Goal: Task Accomplishment & Management: Use online tool/utility

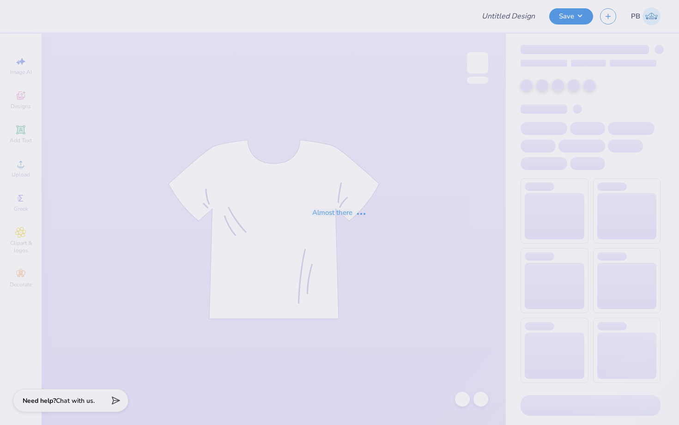
type input "Fall merch for Sigma Phi Epsilon"
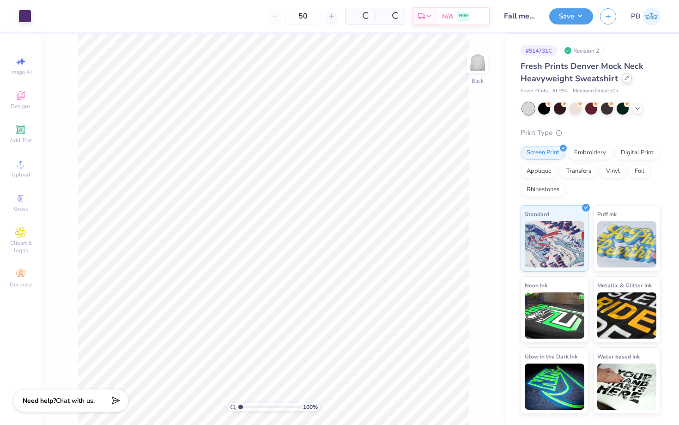
click at [625, 79] on icon at bounding box center [627, 78] width 4 height 4
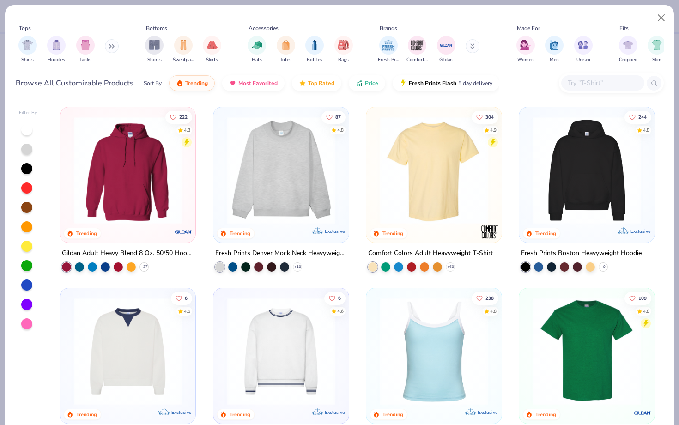
type textarea "x"
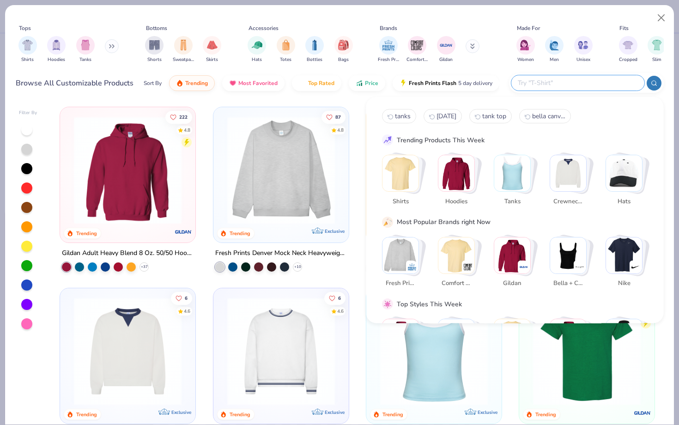
click at [622, 82] on input "text" at bounding box center [577, 83] width 121 height 11
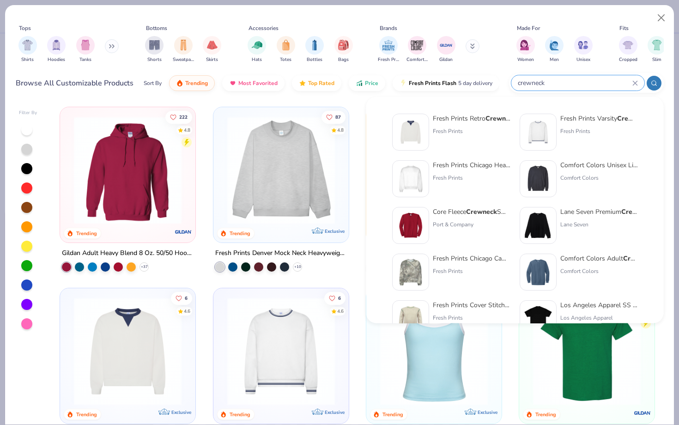
type input "crewneck"
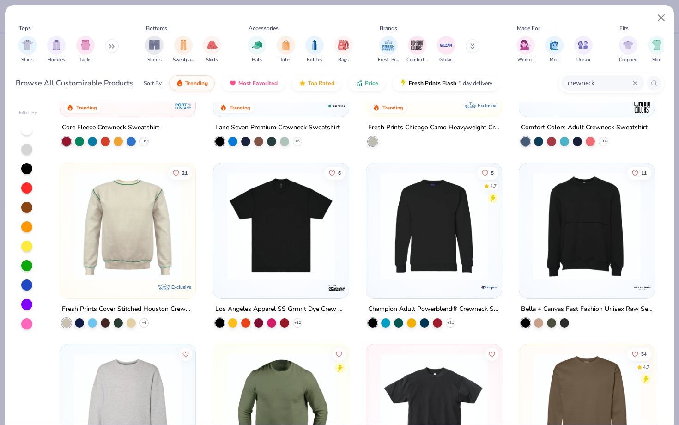
scroll to position [312, 0]
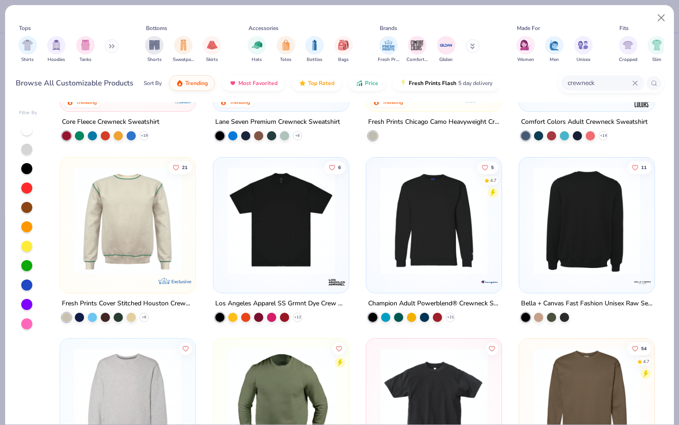
click at [596, 226] on div at bounding box center [586, 220] width 351 height 108
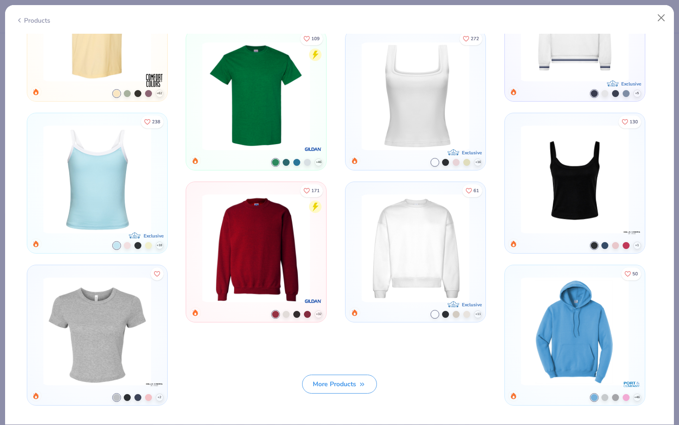
scroll to position [788, 0]
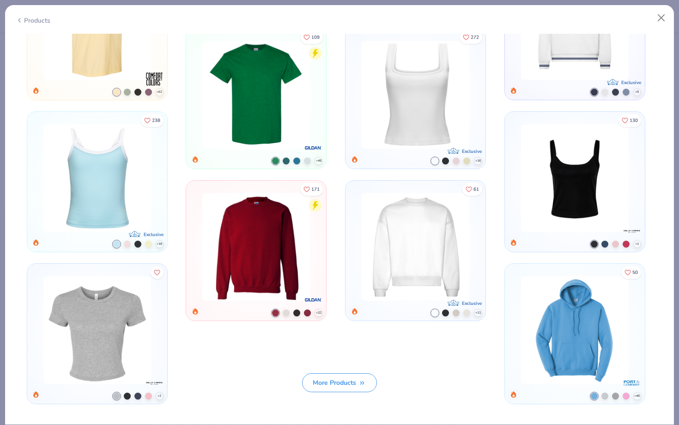
click at [266, 226] on img at bounding box center [256, 247] width 115 height 108
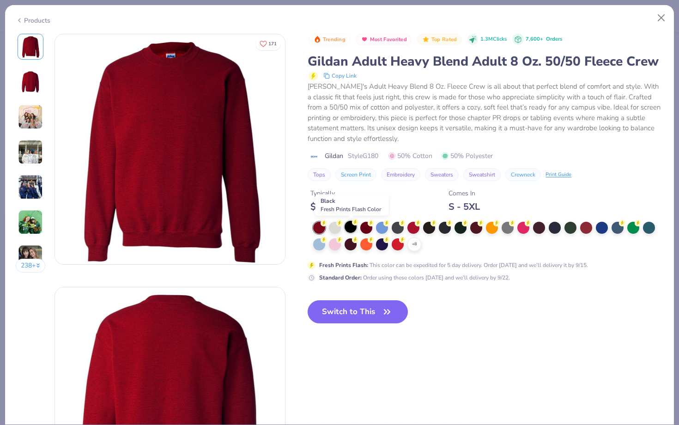
click at [352, 227] on div at bounding box center [350, 227] width 12 height 12
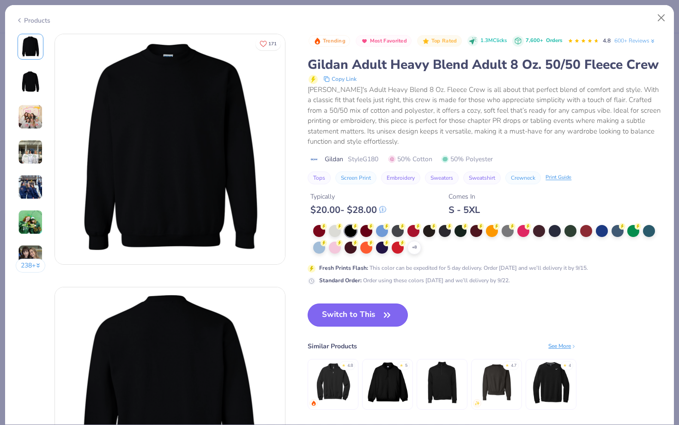
click at [349, 310] on button "Switch to This" at bounding box center [358, 314] width 100 height 23
click at [350, 310] on button "Switch to This" at bounding box center [358, 314] width 100 height 23
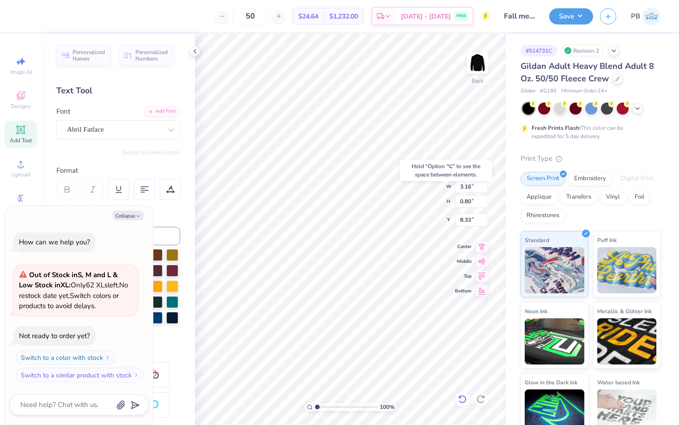
click at [463, 399] on icon at bounding box center [462, 398] width 9 height 9
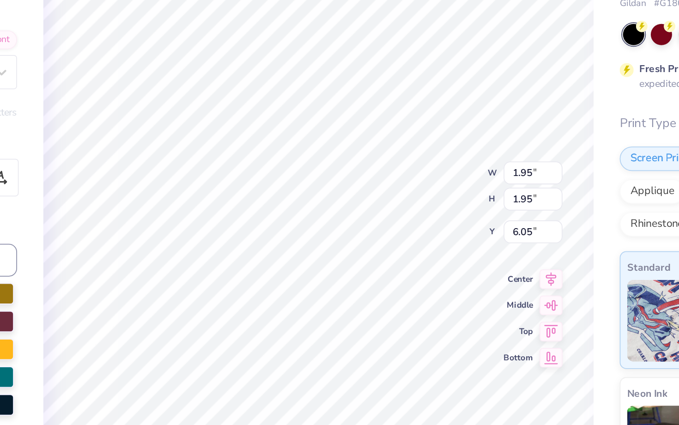
type textarea "x"
type input "3.16"
type input "3.08"
type textarea "x"
type input "3.16"
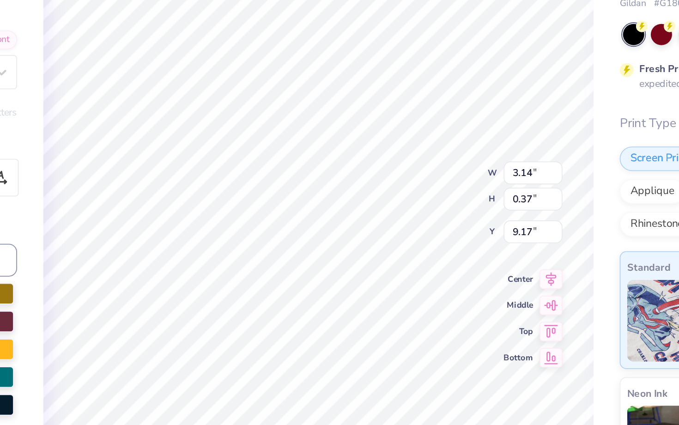
type input "1.21"
type input "8.33"
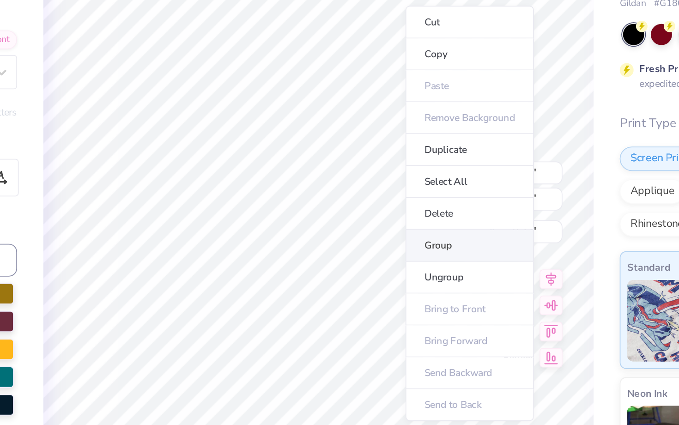
click at [417, 232] on li "Group" at bounding box center [435, 228] width 72 height 18
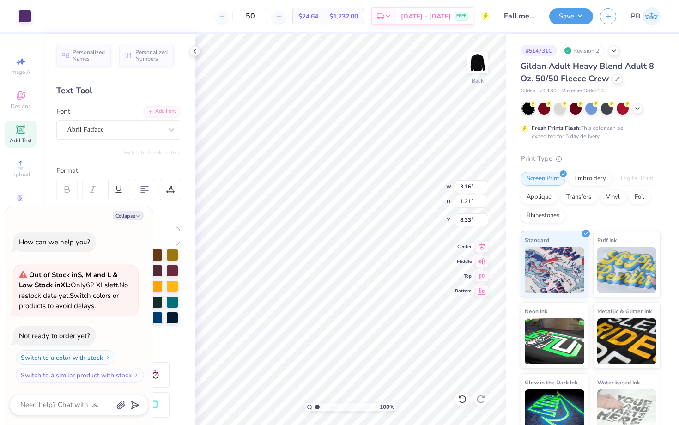
type textarea "x"
type input "3.41"
type input "3.50"
type input "6.05"
type textarea "x"
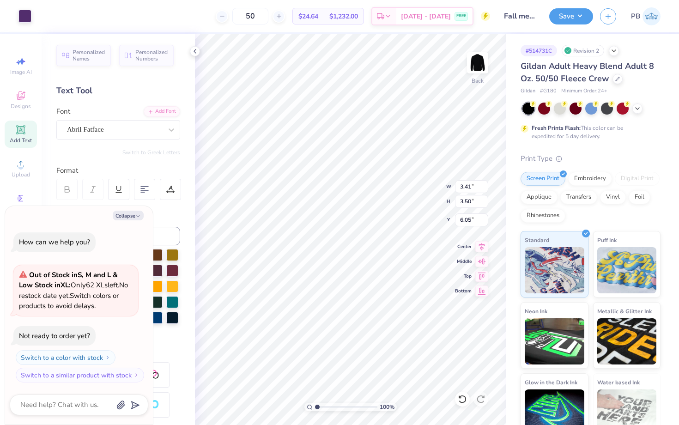
type input "5.77"
type textarea "x"
type input "3.00"
click at [565, 14] on button "Save" at bounding box center [571, 15] width 44 height 16
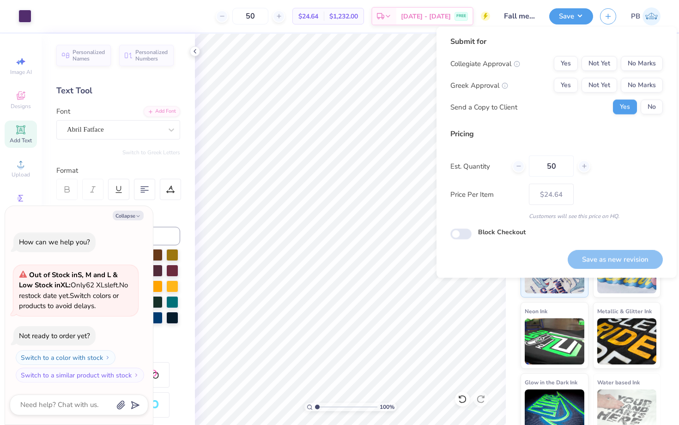
click at [649, 73] on div "Collegiate Approval Yes Not Yet No Marks Greek Approval Yes Not Yet No Marks Se…" at bounding box center [556, 85] width 212 height 58
click at [649, 67] on button "No Marks" at bounding box center [642, 63] width 42 height 15
click at [649, 77] on div "Collegiate Approval Yes Not Yet No Marks Greek Approval Yes Not Yet No Marks Se…" at bounding box center [556, 85] width 212 height 58
click at [649, 81] on button "No Marks" at bounding box center [642, 85] width 42 height 15
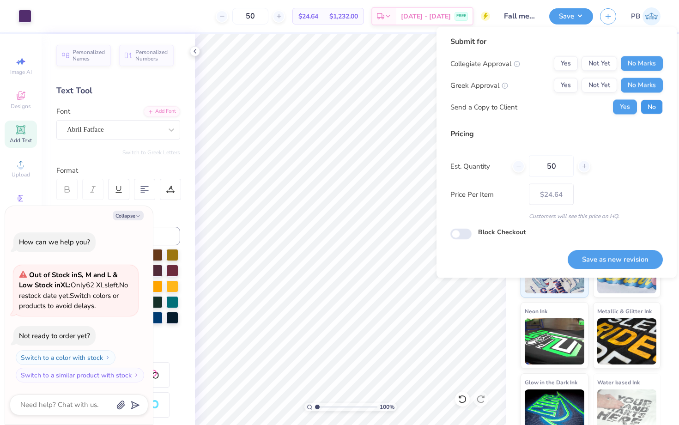
click at [649, 103] on button "No" at bounding box center [651, 107] width 22 height 15
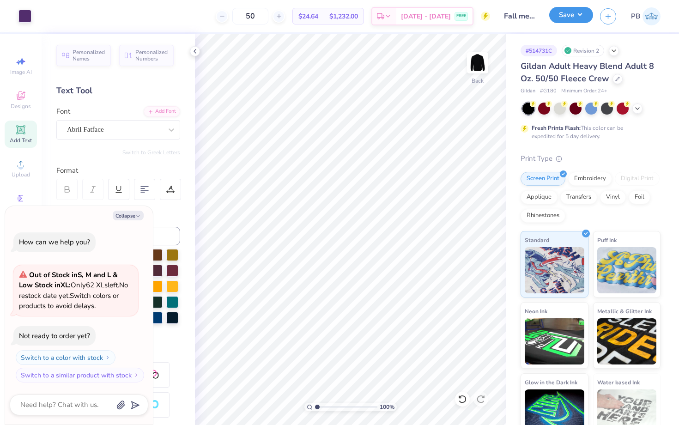
click at [562, 18] on button "Save" at bounding box center [571, 15] width 44 height 16
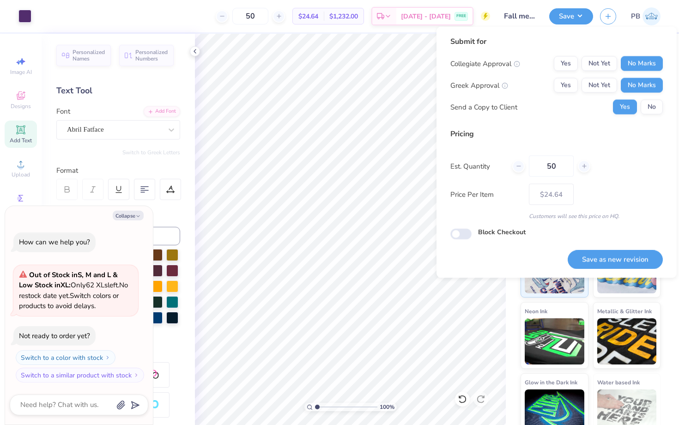
click at [656, 97] on div "Collegiate Approval Yes Not Yet No Marks Greek Approval Yes Not Yet No Marks Se…" at bounding box center [556, 85] width 212 height 58
click at [656, 103] on button "No" at bounding box center [651, 107] width 22 height 15
type textarea "x"
click at [611, 259] on button "Save as new revision" at bounding box center [615, 259] width 95 height 19
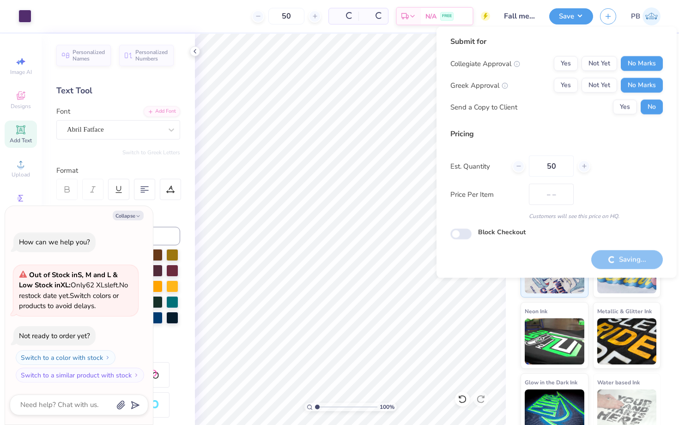
type input "$24.64"
type textarea "x"
type input "– –"
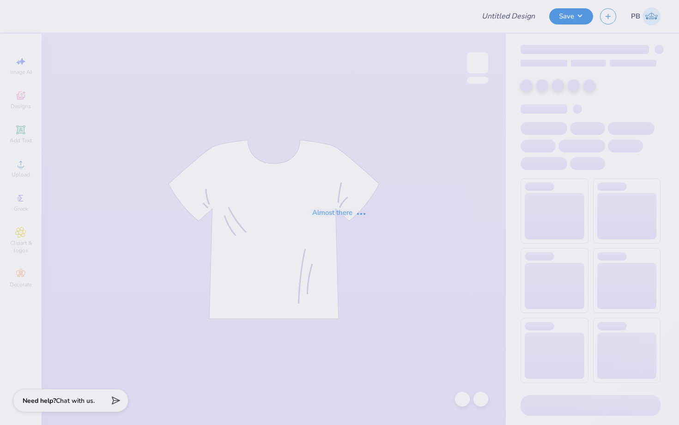
type input "Fall merch for Sigma Phi Epsilon"
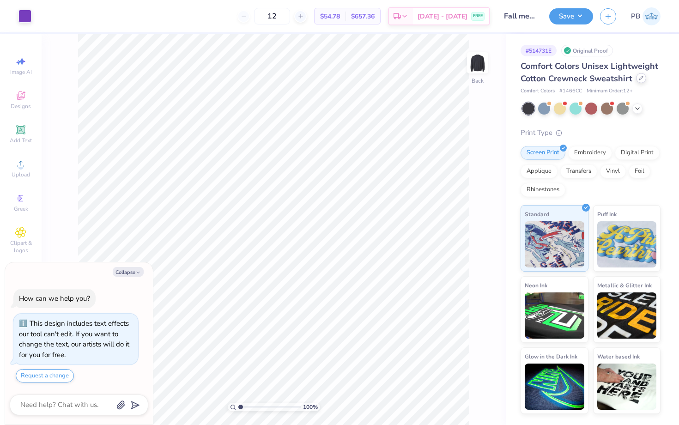
click at [641, 81] on div at bounding box center [641, 78] width 10 height 10
type textarea "x"
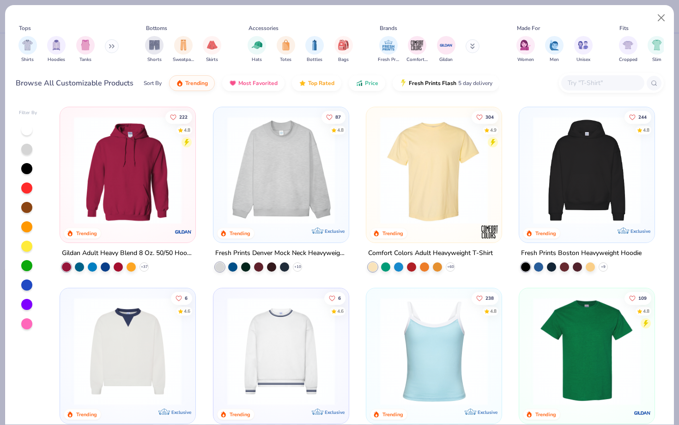
click at [598, 88] on input "text" at bounding box center [602, 83] width 71 height 11
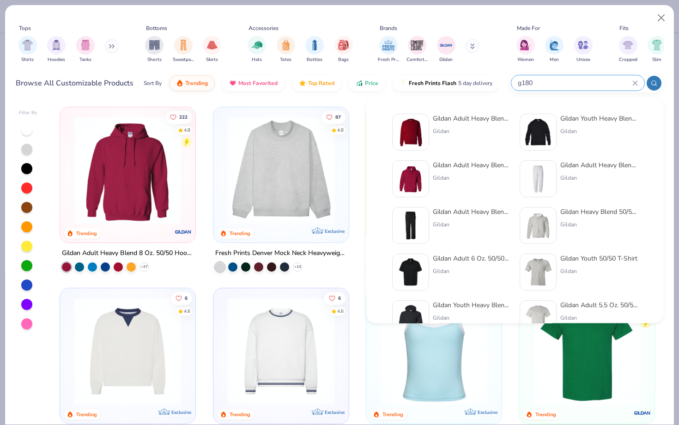
type input "g180"
click at [413, 126] on img at bounding box center [410, 132] width 29 height 29
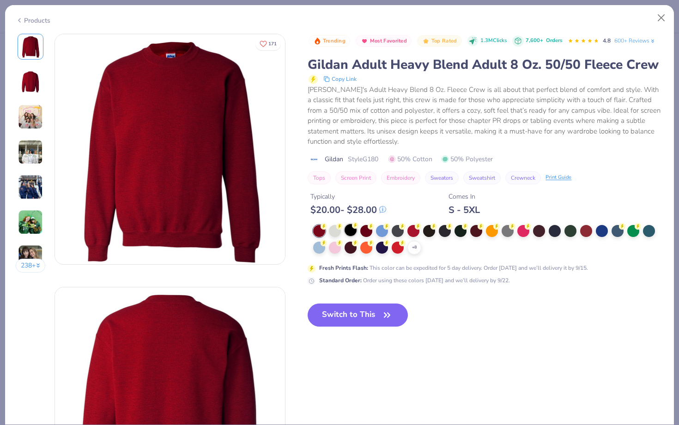
click at [350, 232] on div at bounding box center [350, 230] width 12 height 12
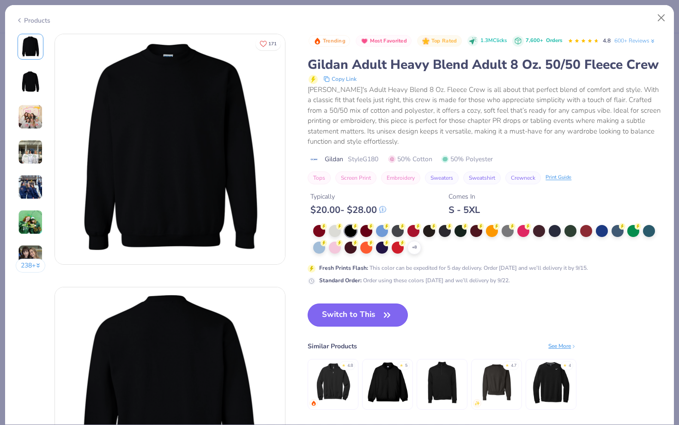
click at [352, 316] on button "Switch to This" at bounding box center [358, 314] width 100 height 23
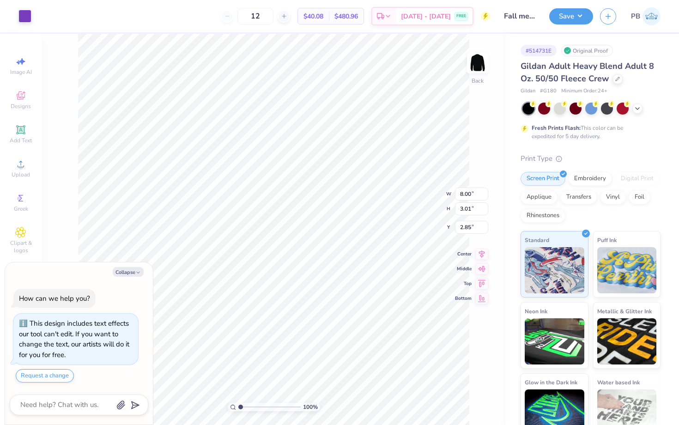
type textarea "x"
type input "3.00"
click at [457, 397] on div at bounding box center [462, 399] width 15 height 15
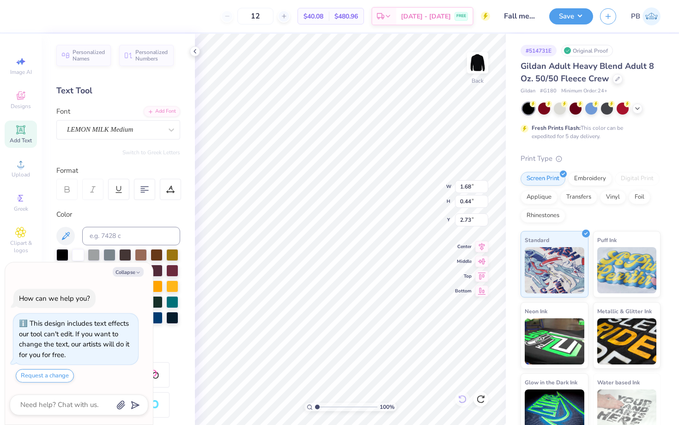
type textarea "x"
type input "8.00"
type input "3.13"
type textarea "x"
type input "1.68"
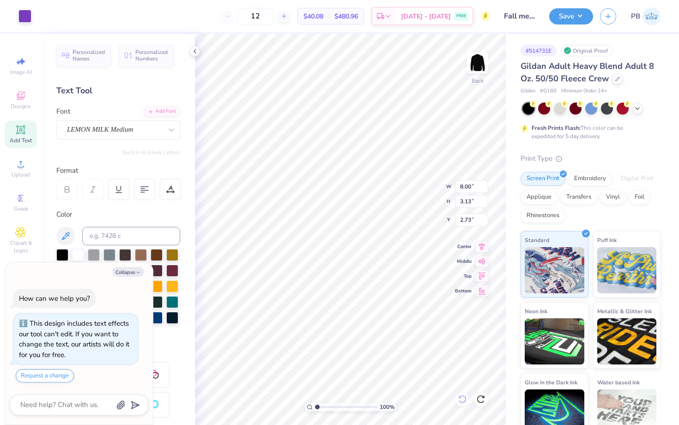
type input "0.44"
type input "1.39"
type textarea "x"
type input "3.51"
type input "3.54"
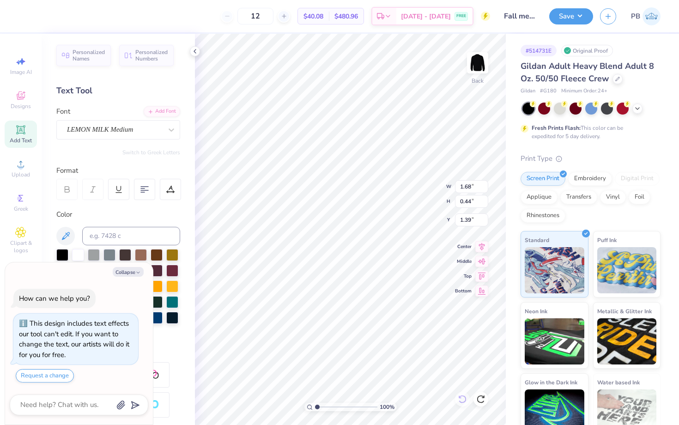
type input "2.73"
click at [380, 284] on li "Group" at bounding box center [393, 284] width 72 height 18
type textarea "x"
type input "8.00"
type textarea "x"
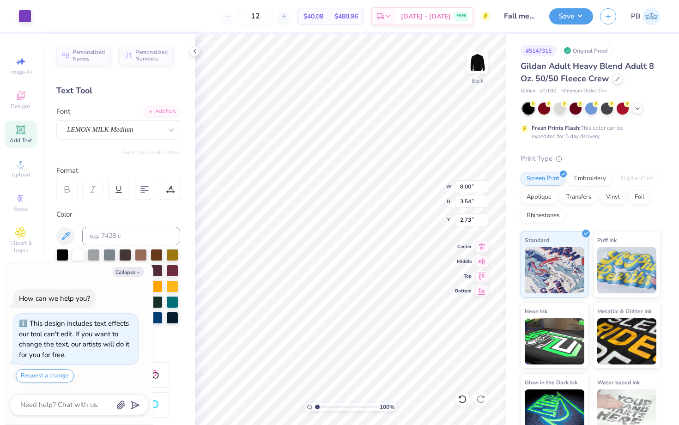
type input "3.00"
click at [566, 8] on button "Save" at bounding box center [571, 15] width 44 height 16
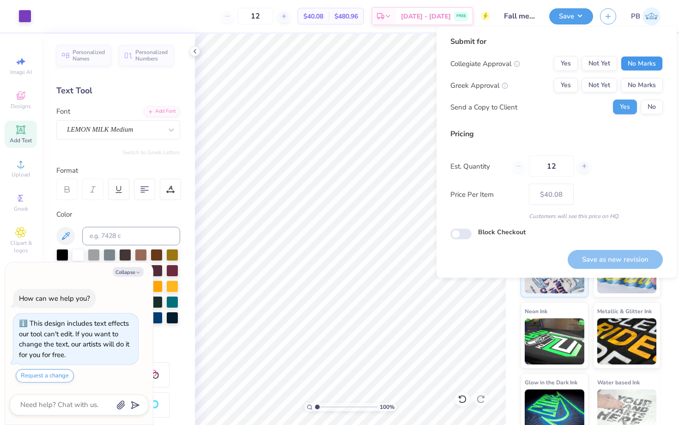
click at [630, 60] on button "No Marks" at bounding box center [642, 63] width 42 height 15
click at [634, 85] on button "No Marks" at bounding box center [642, 85] width 42 height 15
click at [650, 111] on button "No" at bounding box center [651, 107] width 22 height 15
type textarea "x"
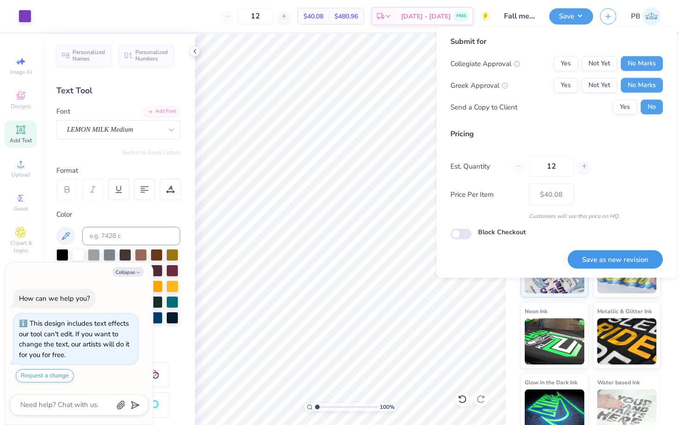
click at [616, 251] on button "Save as new revision" at bounding box center [615, 259] width 95 height 19
type input "$40.08"
type textarea "x"
type input "– –"
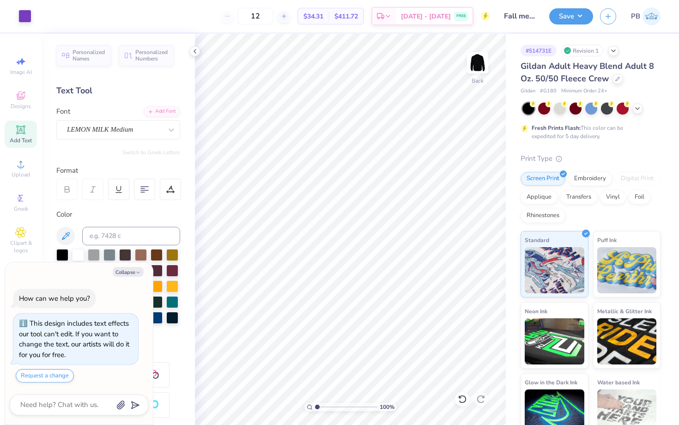
type textarea "x"
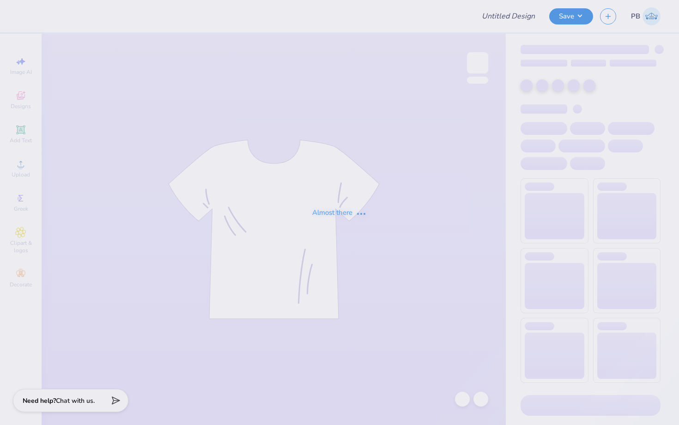
type input "Fall merch for Sigma Phi Epsilon"
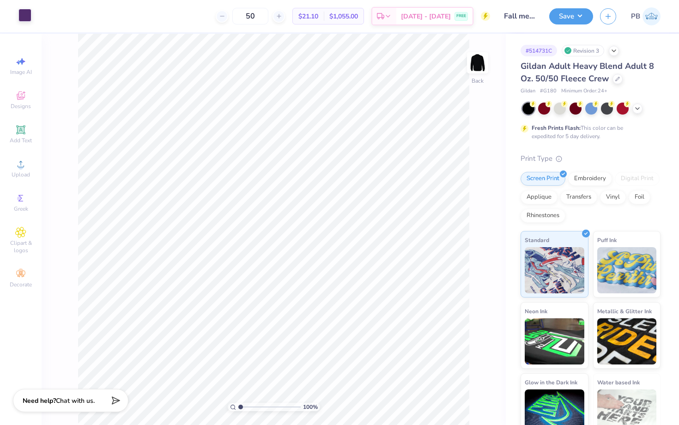
click at [24, 17] on div at bounding box center [24, 15] width 13 height 13
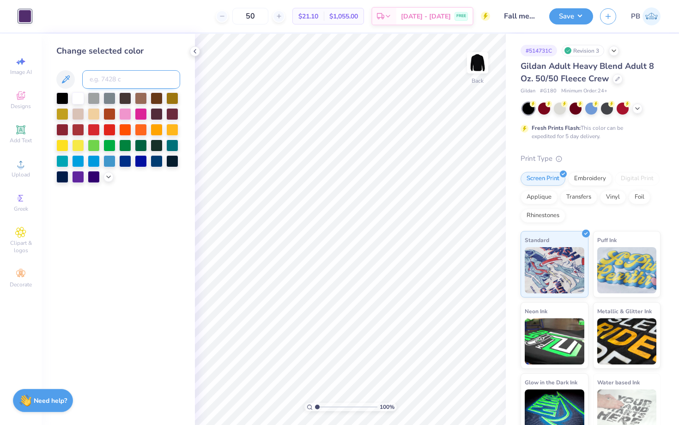
click at [118, 77] on input at bounding box center [131, 79] width 98 height 18
type input "266"
click at [568, 18] on button "Save" at bounding box center [571, 15] width 44 height 16
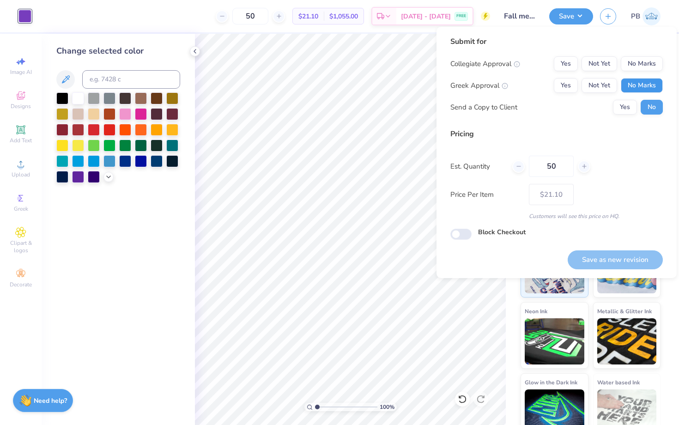
click at [655, 81] on button "No Marks" at bounding box center [642, 85] width 42 height 15
click at [642, 52] on div "Submit for Collegiate Approval Yes Not Yet No Marks Greek Approval Yes Not Yet …" at bounding box center [556, 78] width 212 height 85
click at [642, 57] on button "No Marks" at bounding box center [642, 63] width 42 height 15
click at [609, 260] on button "Save as new revision" at bounding box center [615, 259] width 95 height 19
type input "$21.10"
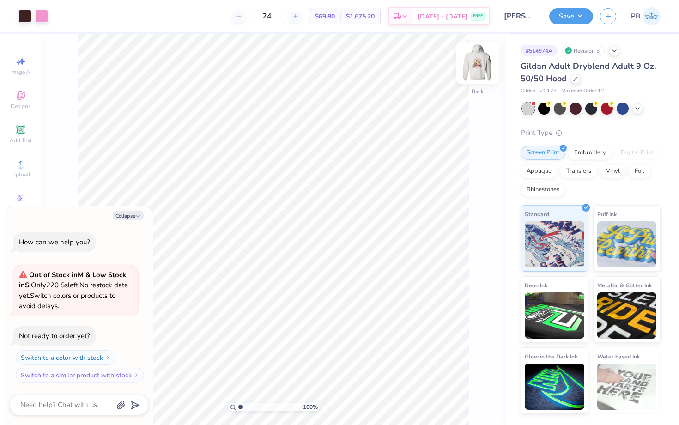
click at [475, 59] on img at bounding box center [477, 62] width 37 height 37
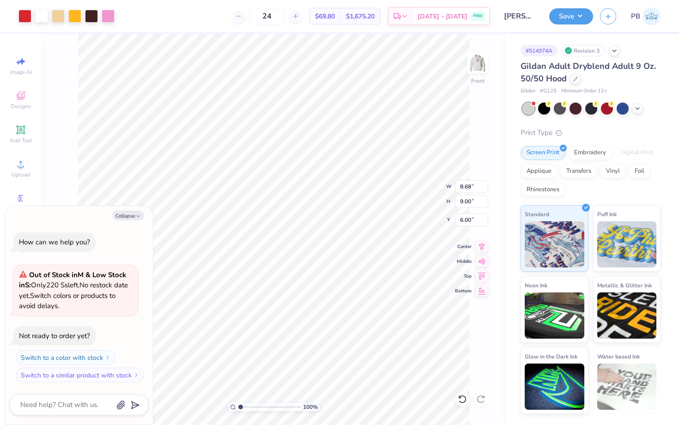
type textarea "x"
type input "10.27"
type input "10.65"
click at [563, 15] on button "Save" at bounding box center [571, 15] width 44 height 16
type textarea "x"
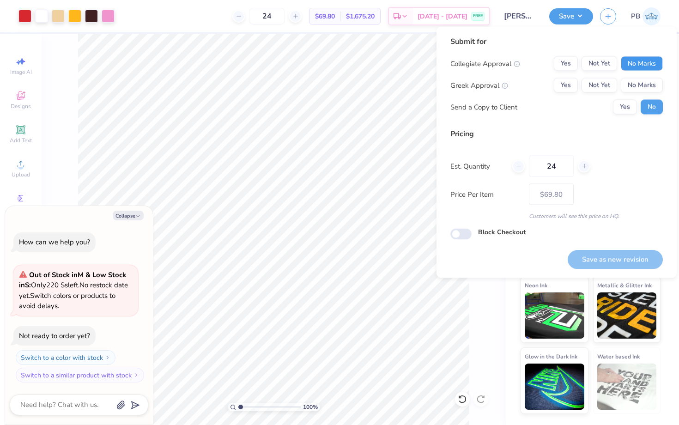
click at [634, 60] on button "No Marks" at bounding box center [642, 63] width 42 height 15
click at [635, 74] on div "Collegiate Approval Yes Not Yet No Marks Greek Approval Yes Not Yet No Marks Se…" at bounding box center [556, 85] width 212 height 58
click at [635, 82] on button "No Marks" at bounding box center [642, 85] width 42 height 15
click at [598, 253] on button "Save as new revision" at bounding box center [615, 259] width 95 height 19
type input "$69.80"
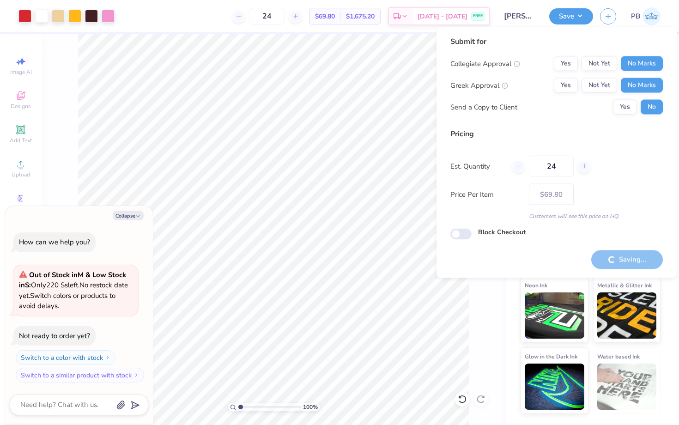
type textarea "x"
type input "– –"
